Goal: Check status

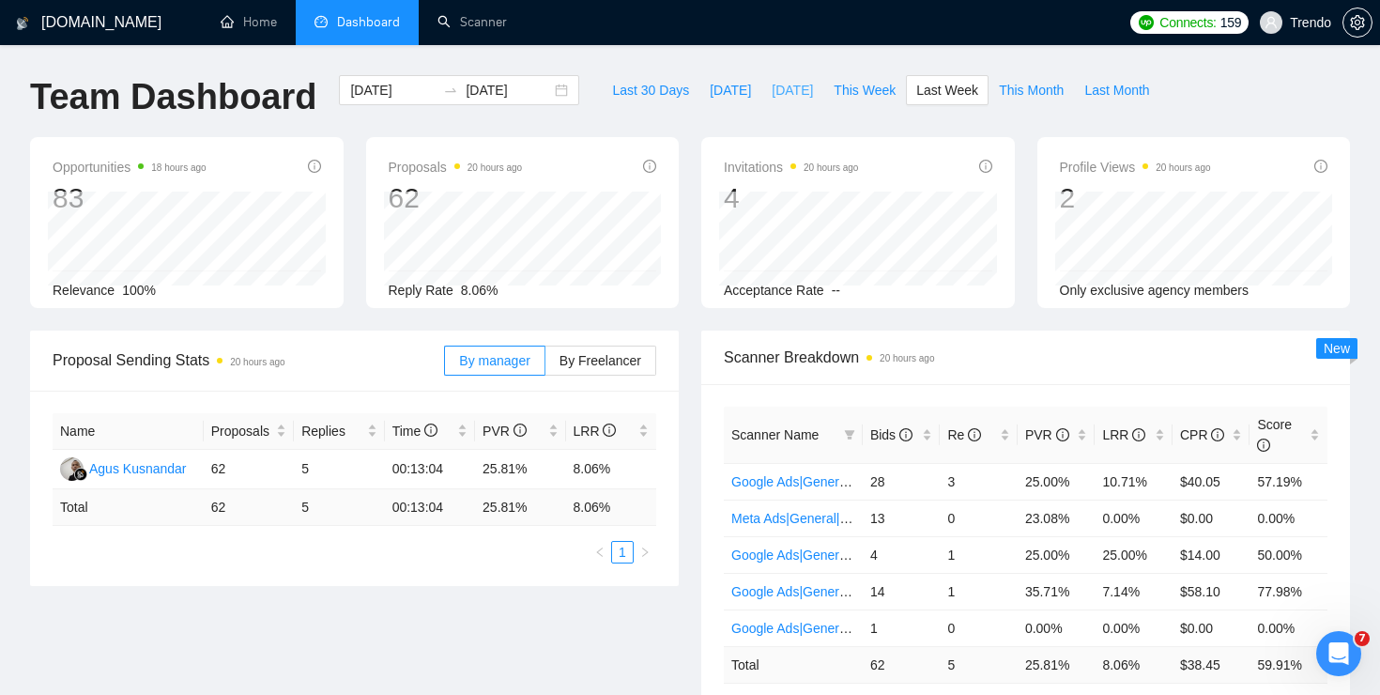
click at [804, 95] on span "[DATE]" at bounding box center [792, 90] width 41 height 21
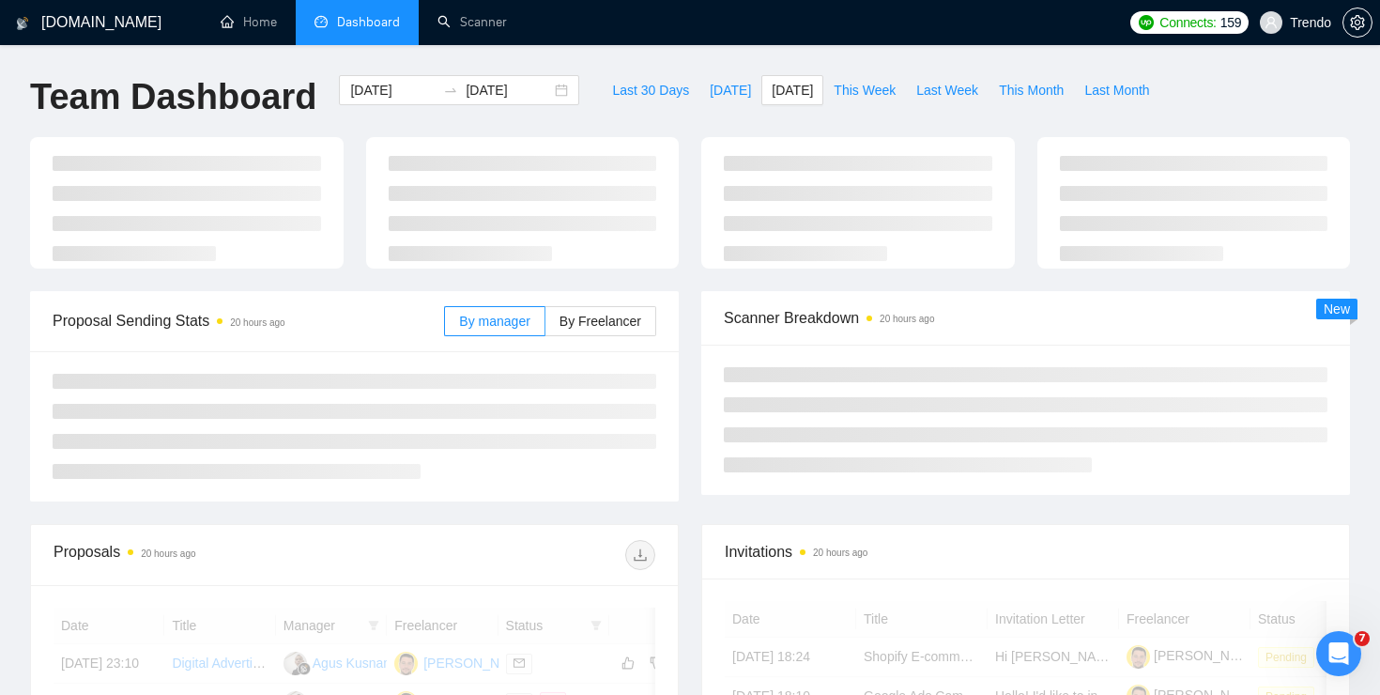
type input "[DATE]"
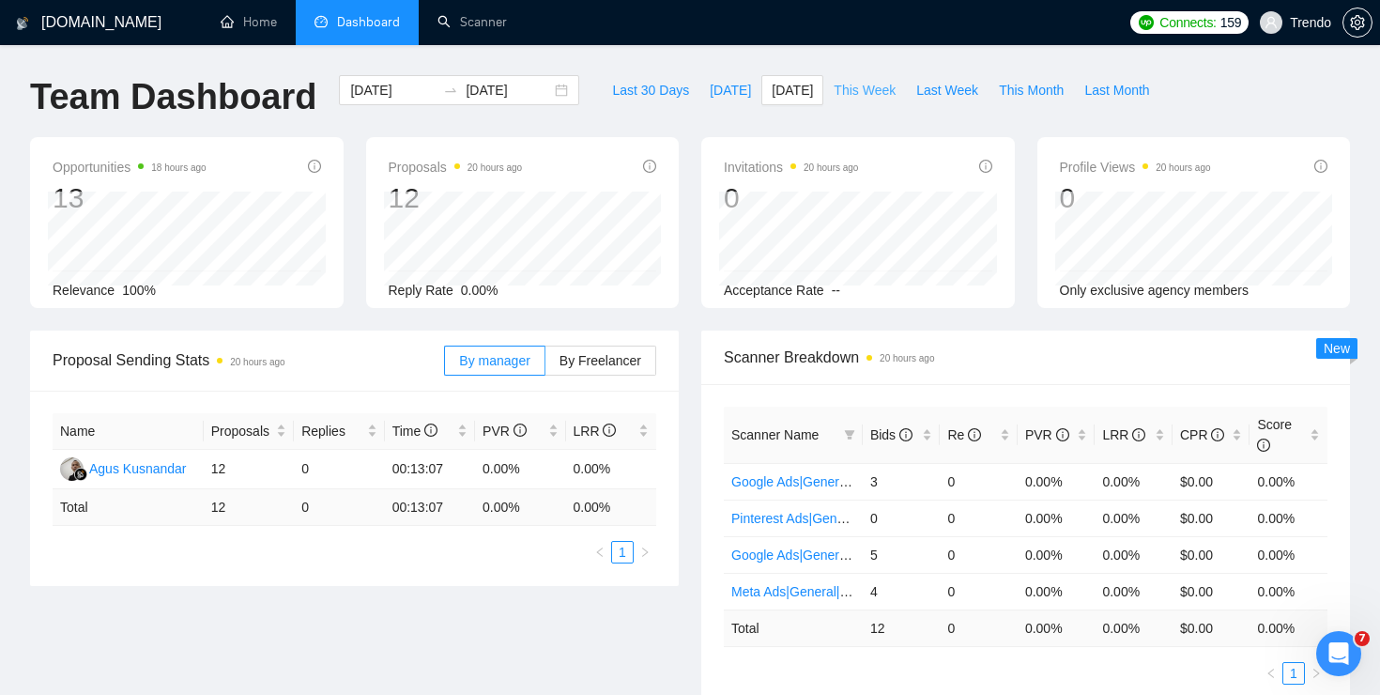
click at [854, 87] on span "This Week" at bounding box center [865, 90] width 62 height 21
type input "[DATE]"
click at [602, 90] on button "Last 30 Days" at bounding box center [651, 90] width 98 height 30
type input "[DATE]"
